Goal: Information Seeking & Learning: Find specific fact

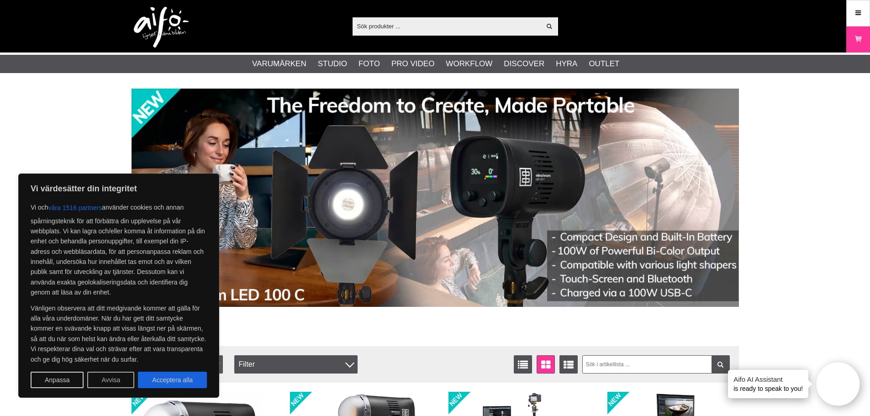
click at [99, 383] on button "Avvisa" at bounding box center [110, 380] width 47 height 16
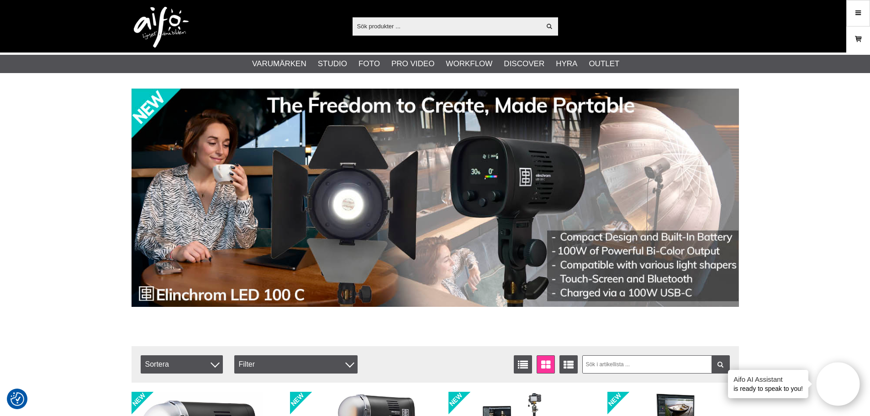
click at [858, 32] on link "Varukorg" at bounding box center [858, 39] width 23 height 21
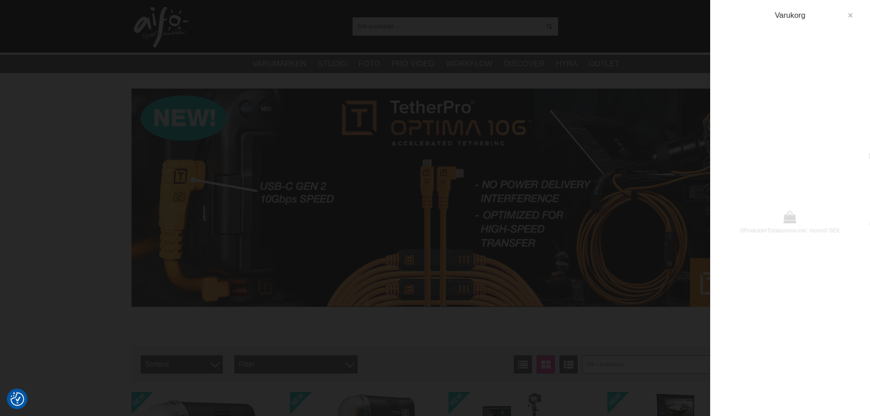
click at [855, 12] on button "button" at bounding box center [850, 15] width 16 height 16
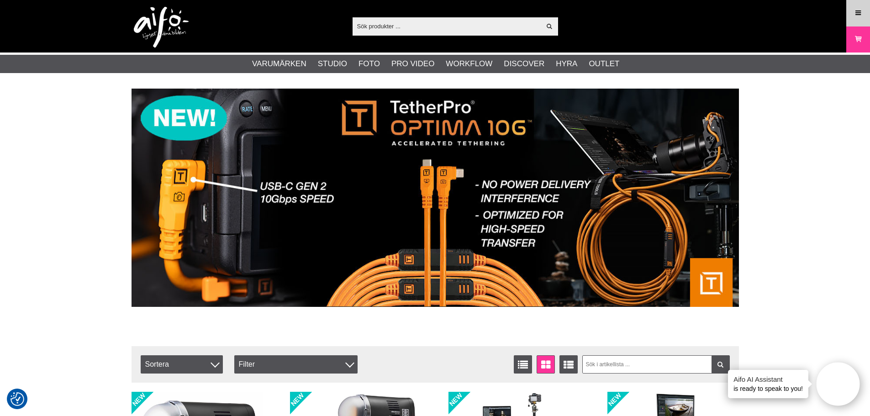
click at [854, 14] on icon at bounding box center [858, 13] width 8 height 10
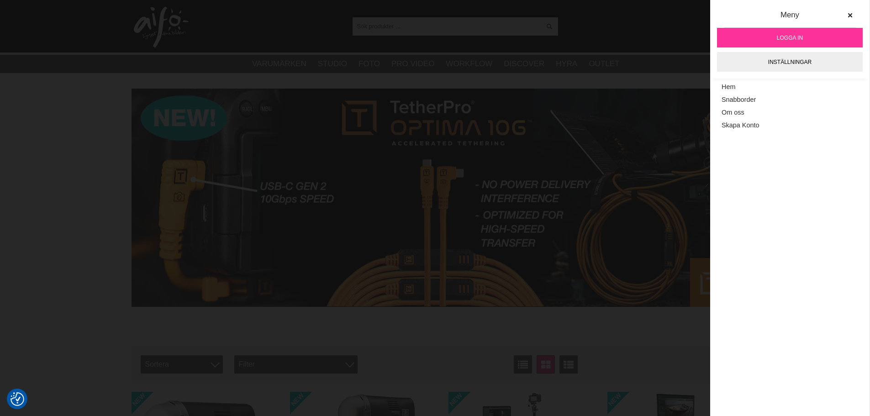
click at [790, 37] on span "Logga in" at bounding box center [790, 38] width 26 height 8
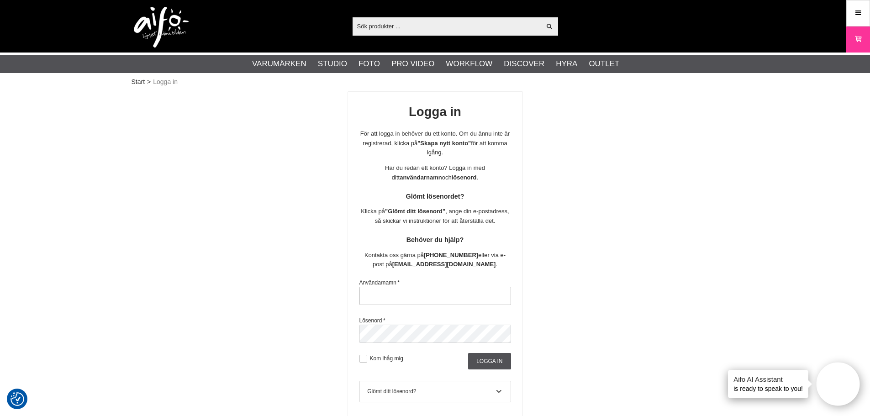
click at [411, 302] on input "text" at bounding box center [435, 296] width 152 height 18
type input "2332"
click at [544, 269] on div "Logga in För att logga in behöver du ett konto. Om du ännu inte är registrerad,…" at bounding box center [435, 282] width 607 height 382
click at [491, 360] on input "Logga in" at bounding box center [489, 361] width 42 height 16
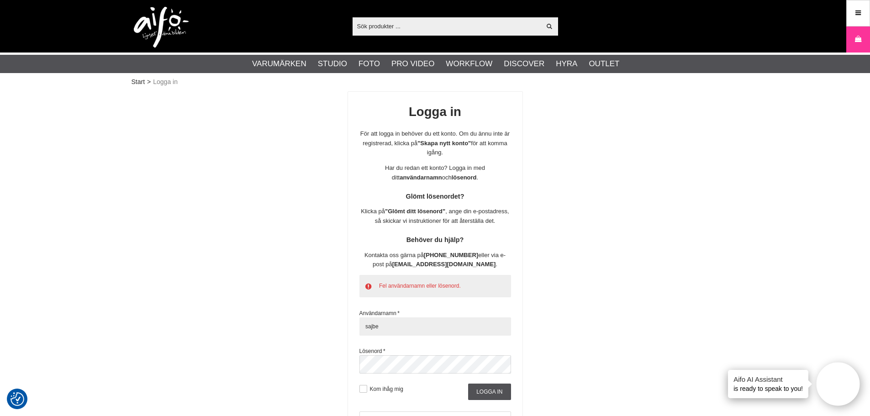
type input "sajber"
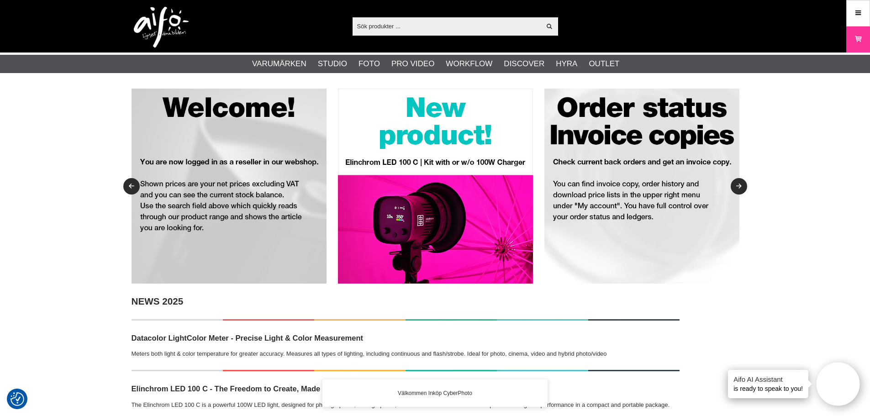
click at [384, 28] on input "text" at bounding box center [447, 26] width 189 height 14
click at [407, 33] on div "Visa alla" at bounding box center [456, 26] width 206 height 18
click at [407, 33] on input "text" at bounding box center [447, 26] width 189 height 14
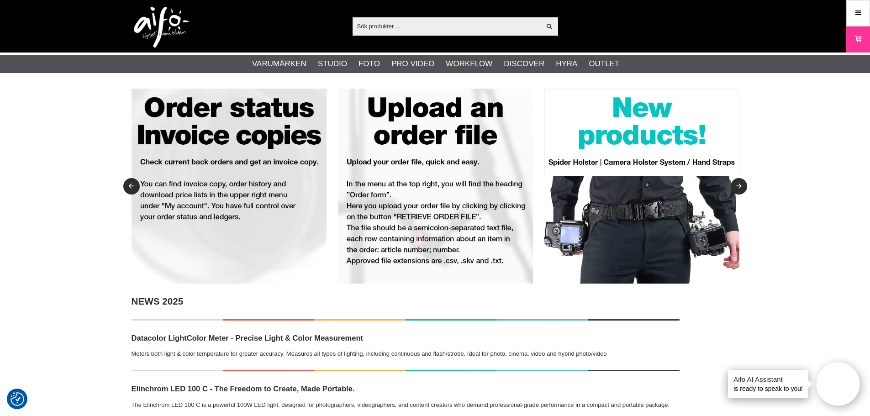
click at [414, 21] on input "text" at bounding box center [447, 26] width 189 height 14
paste input "L-478DR-EL"
type input "L-478DR-EL"
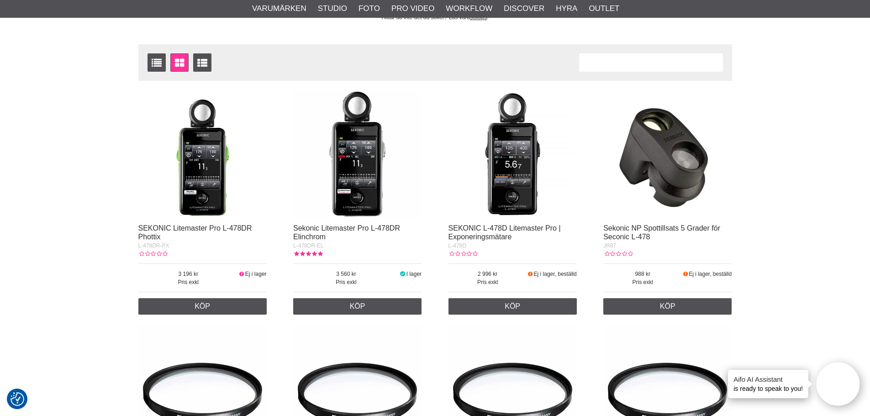
scroll to position [137, 0]
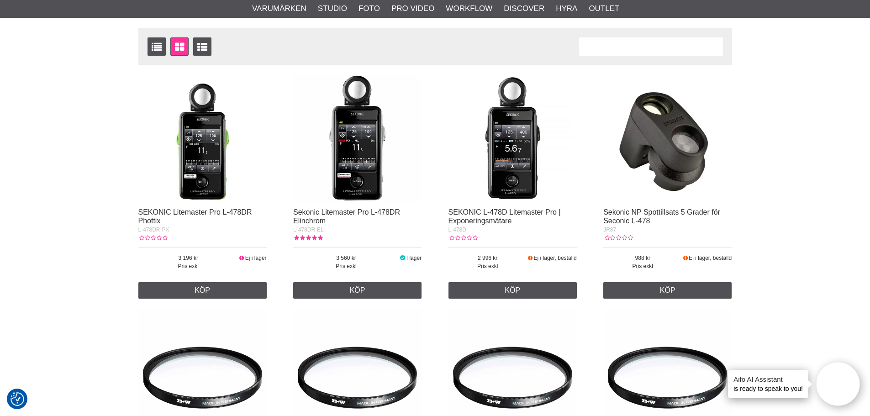
click at [364, 134] on img at bounding box center [357, 138] width 128 height 128
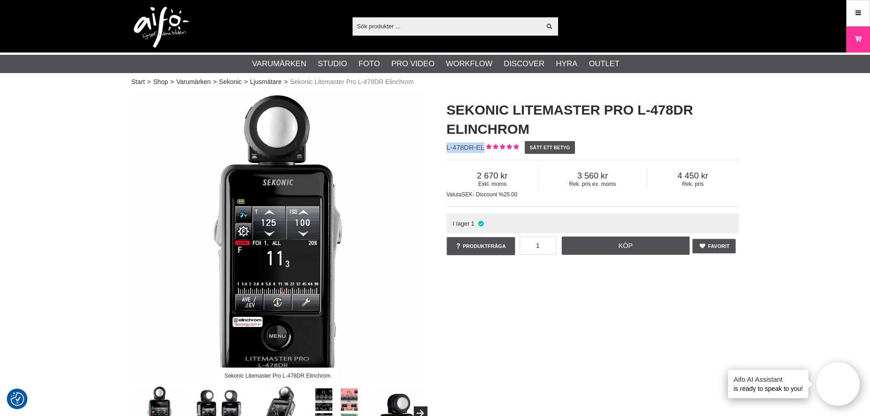
drag, startPoint x: 447, startPoint y: 148, endPoint x: 483, endPoint y: 149, distance: 36.1
click at [483, 149] on span "L-478DR-EL" at bounding box center [466, 147] width 38 height 8
copy span "L-478DR-EL"
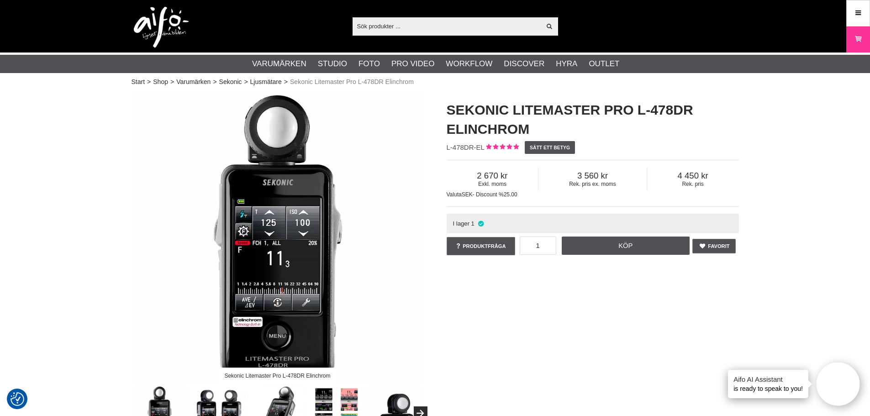
click at [440, 30] on input "text" at bounding box center [447, 26] width 189 height 14
paste input "4962294014643"
type input "4962294014643"
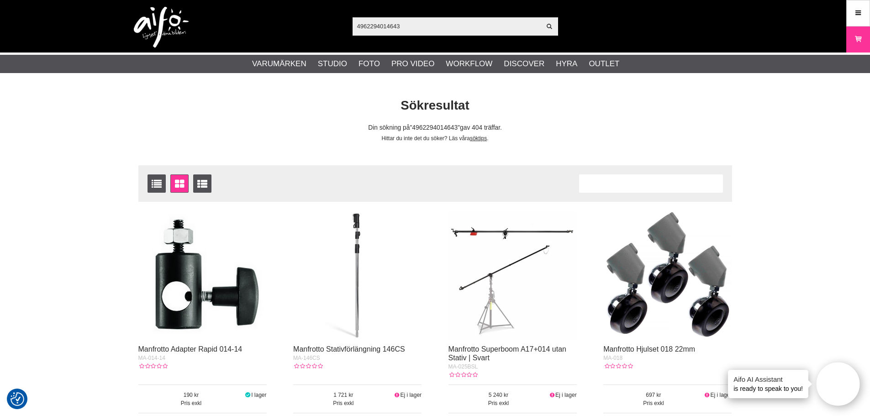
drag, startPoint x: 422, startPoint y: 26, endPoint x: 307, endPoint y: 21, distance: 114.8
click at [307, 21] on div "4962294014643 Visa alla Artiklar Kategorier av artiklar Din sökning på gav inga…" at bounding box center [435, 26] width 621 height 53
paste input "JR87"
type input "JR87"
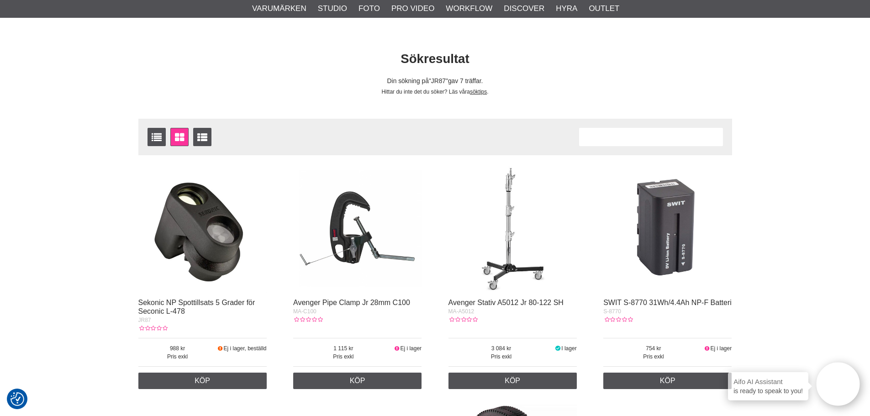
scroll to position [91, 0]
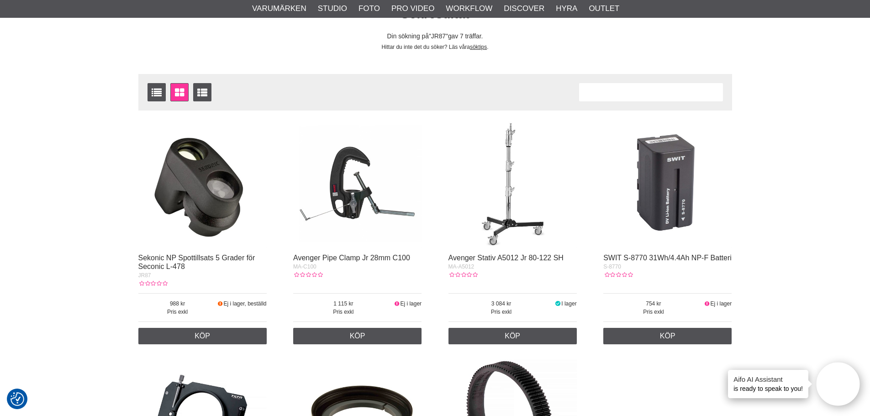
click at [206, 197] on img at bounding box center [202, 184] width 128 height 128
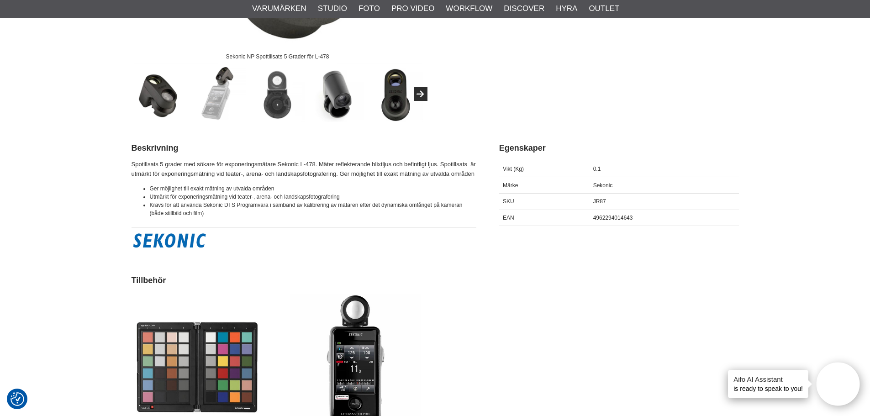
scroll to position [320, 0]
click at [609, 216] on span "4962294014643" at bounding box center [613, 217] width 40 height 6
copy span "4962294014643"
